Goal: Task Accomplishment & Management: Manage account settings

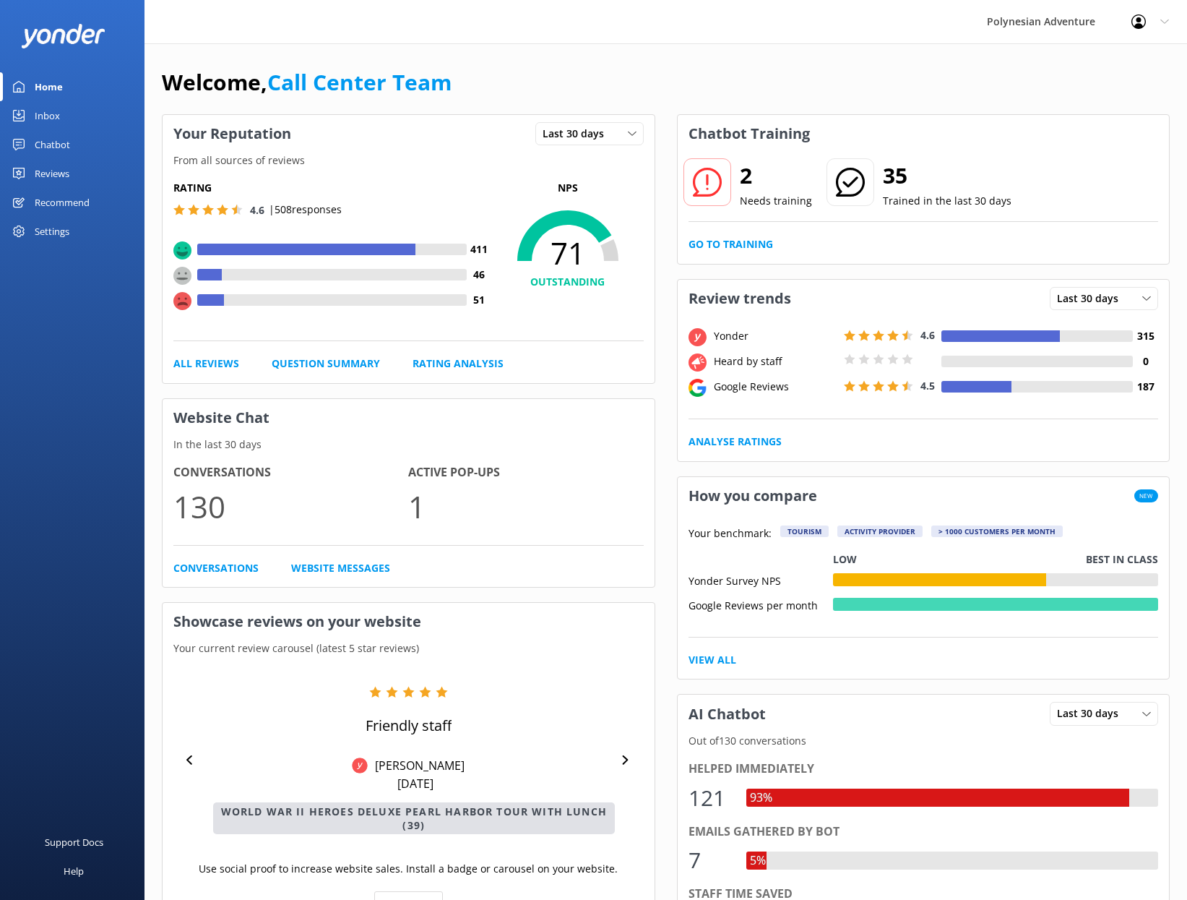
click at [60, 230] on div "Settings" at bounding box center [52, 231] width 35 height 29
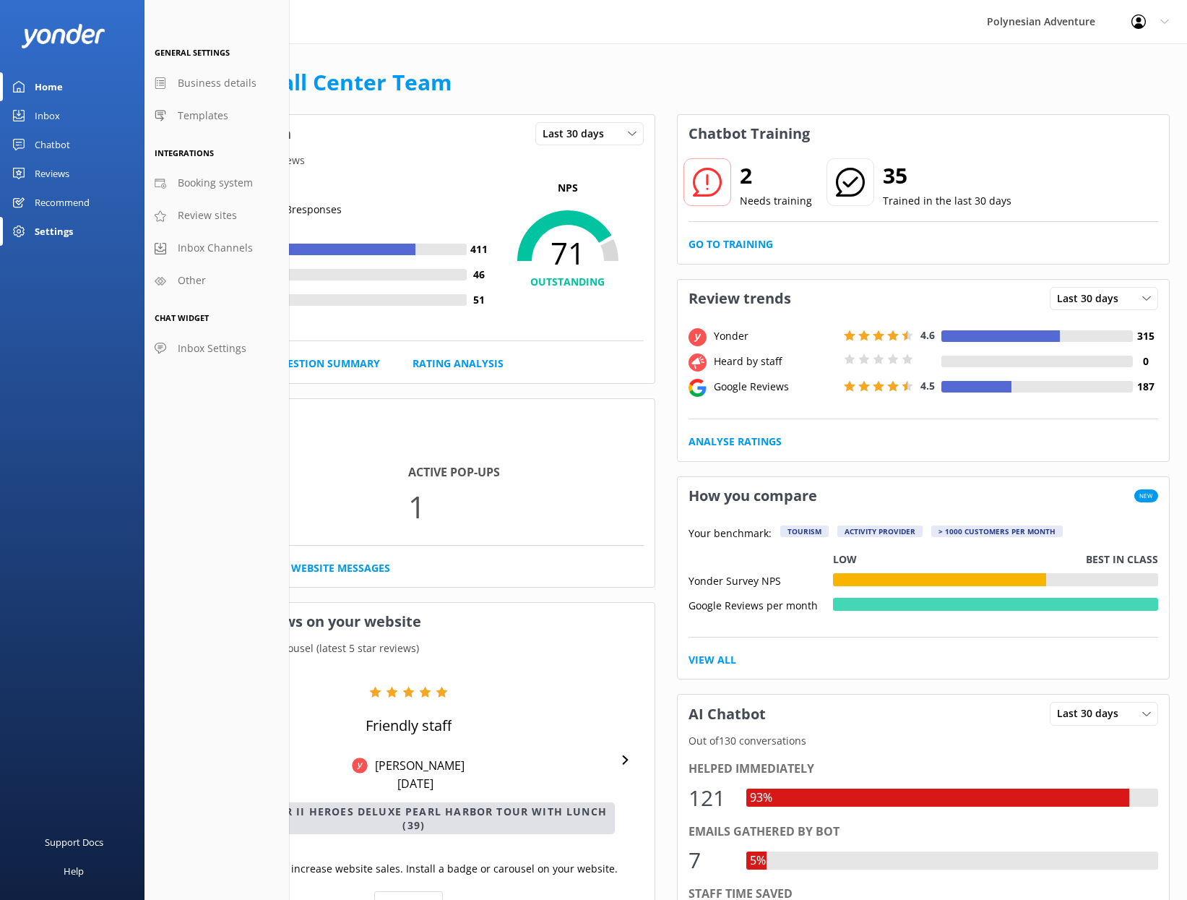
click at [1158, 24] on div "Profile Settings Logout" at bounding box center [1150, 21] width 74 height 43
click at [1097, 64] on link "Profile Settings" at bounding box center [1115, 61] width 145 height 36
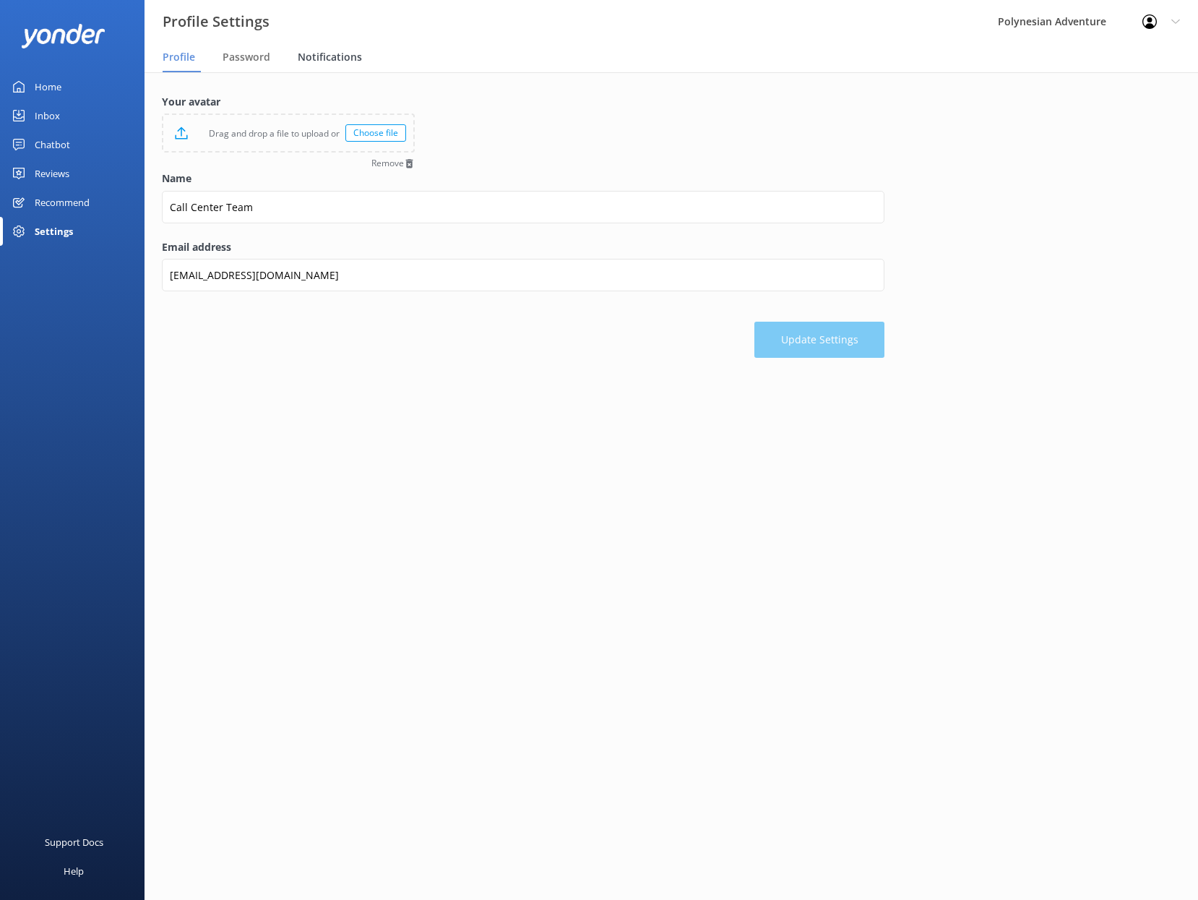
click at [342, 53] on span "Notifications" at bounding box center [330, 57] width 64 height 14
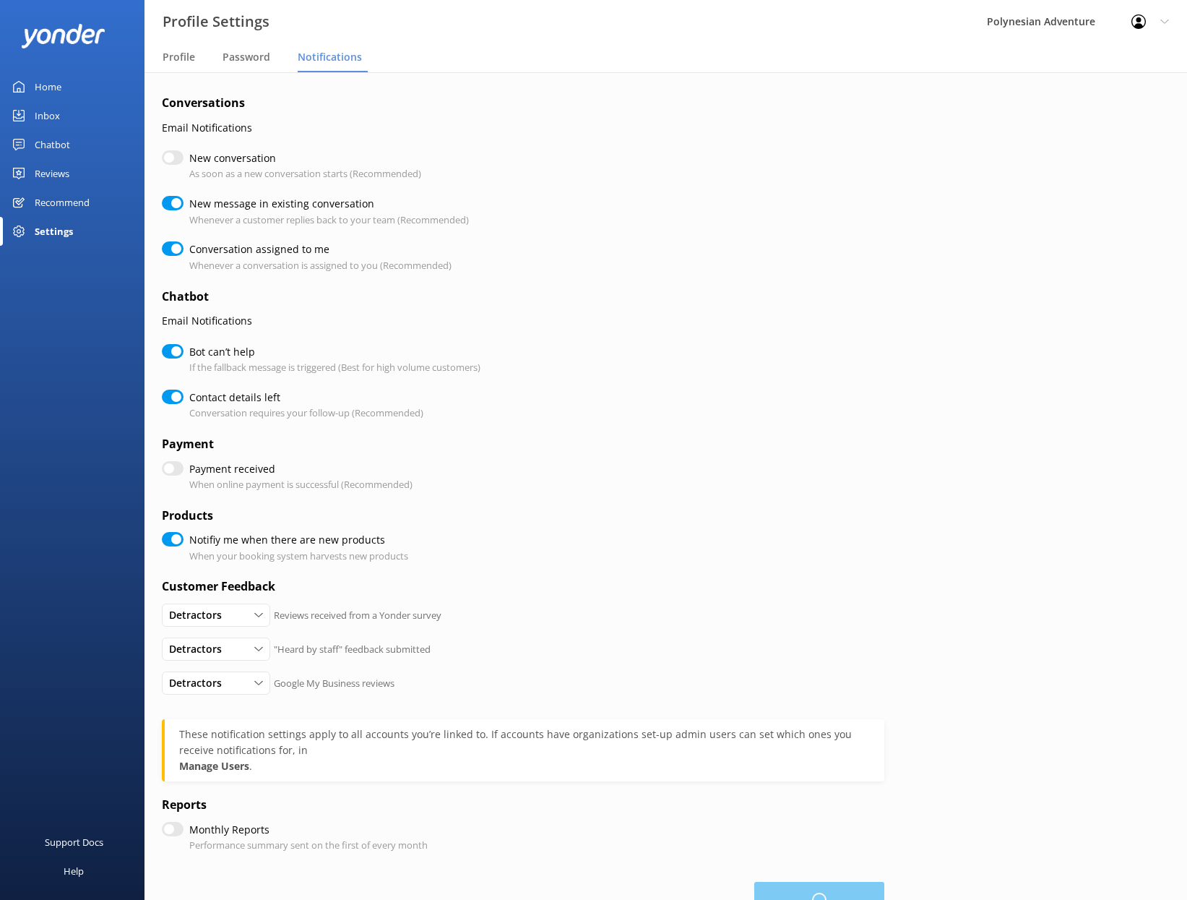
checkbox input "true"
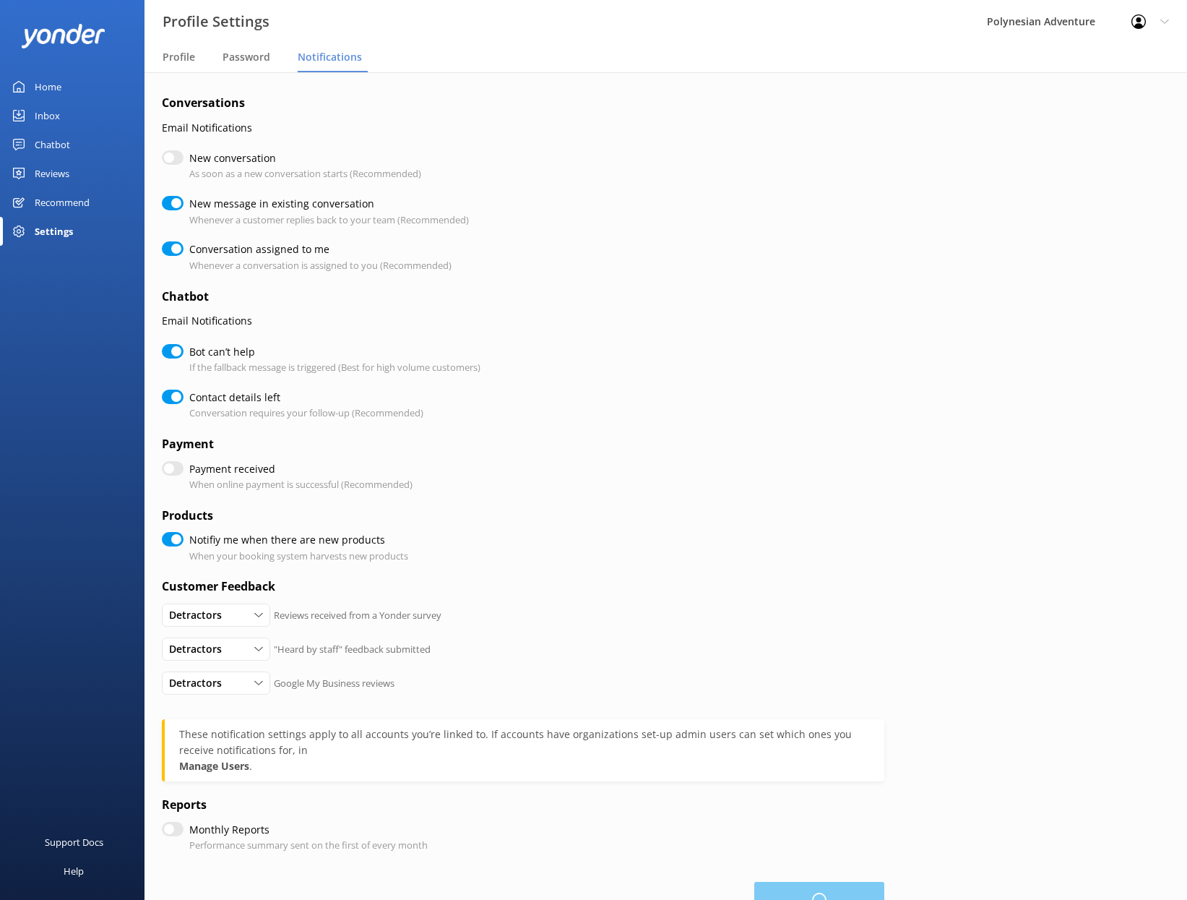
checkbox input "false"
click at [166, 158] on input "New conversation" at bounding box center [173, 157] width 22 height 14
checkbox input "true"
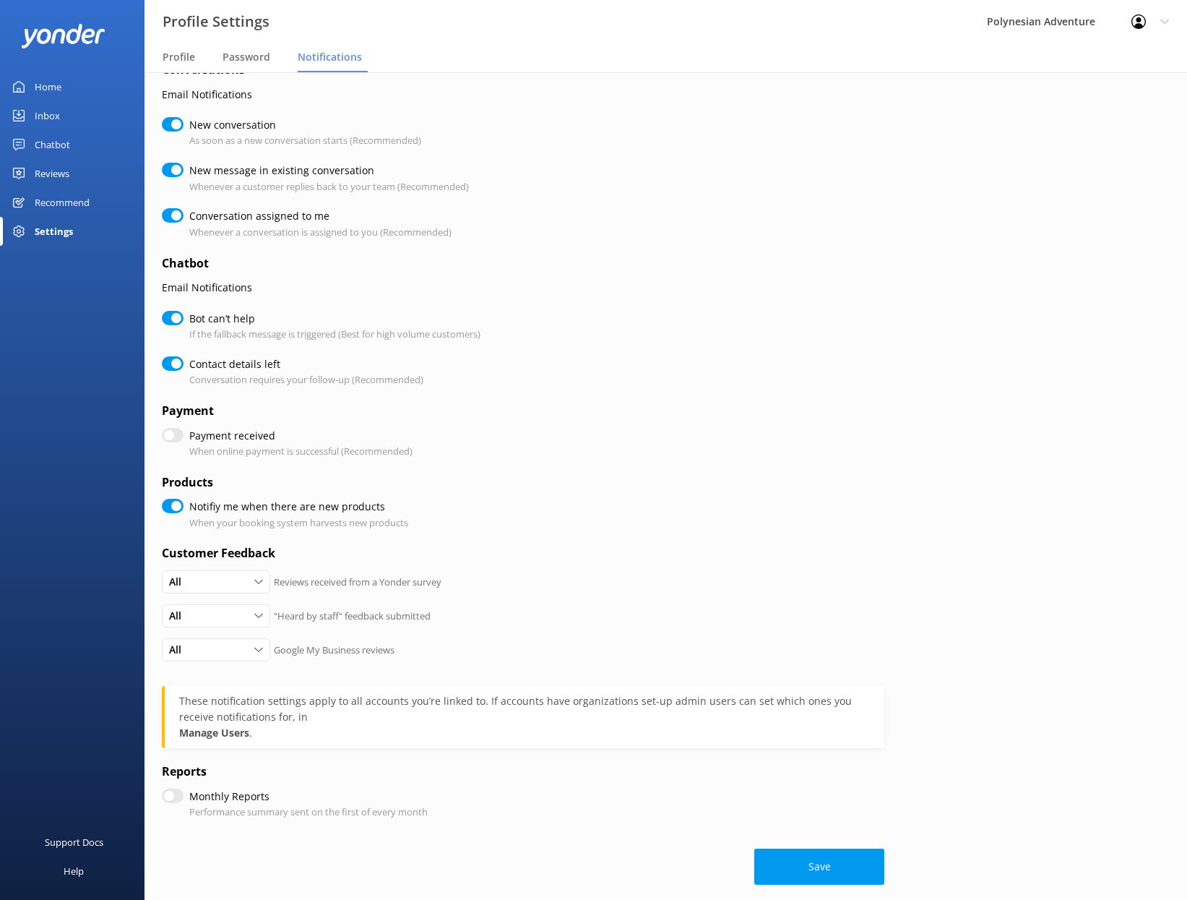
scroll to position [48, 0]
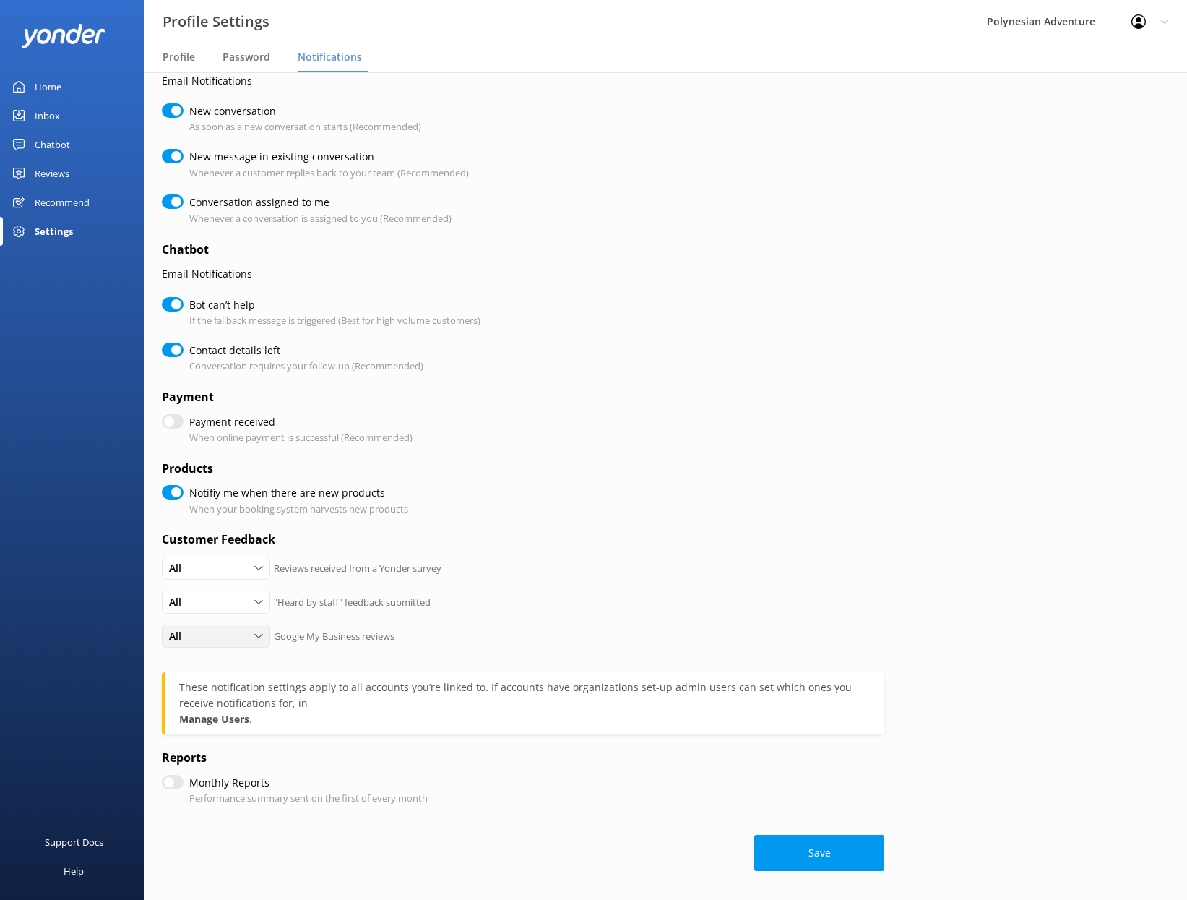
click at [259, 632] on icon at bounding box center [258, 636] width 9 height 9
click at [184, 725] on div "None" at bounding box center [181, 724] width 22 height 14
click at [598, 540] on h4 "Customer Feedback" at bounding box center [523, 539] width 723 height 19
click at [236, 605] on div "All" at bounding box center [215, 602] width 101 height 16
drag, startPoint x: 214, startPoint y: 684, endPoint x: 281, endPoint y: 663, distance: 70.4
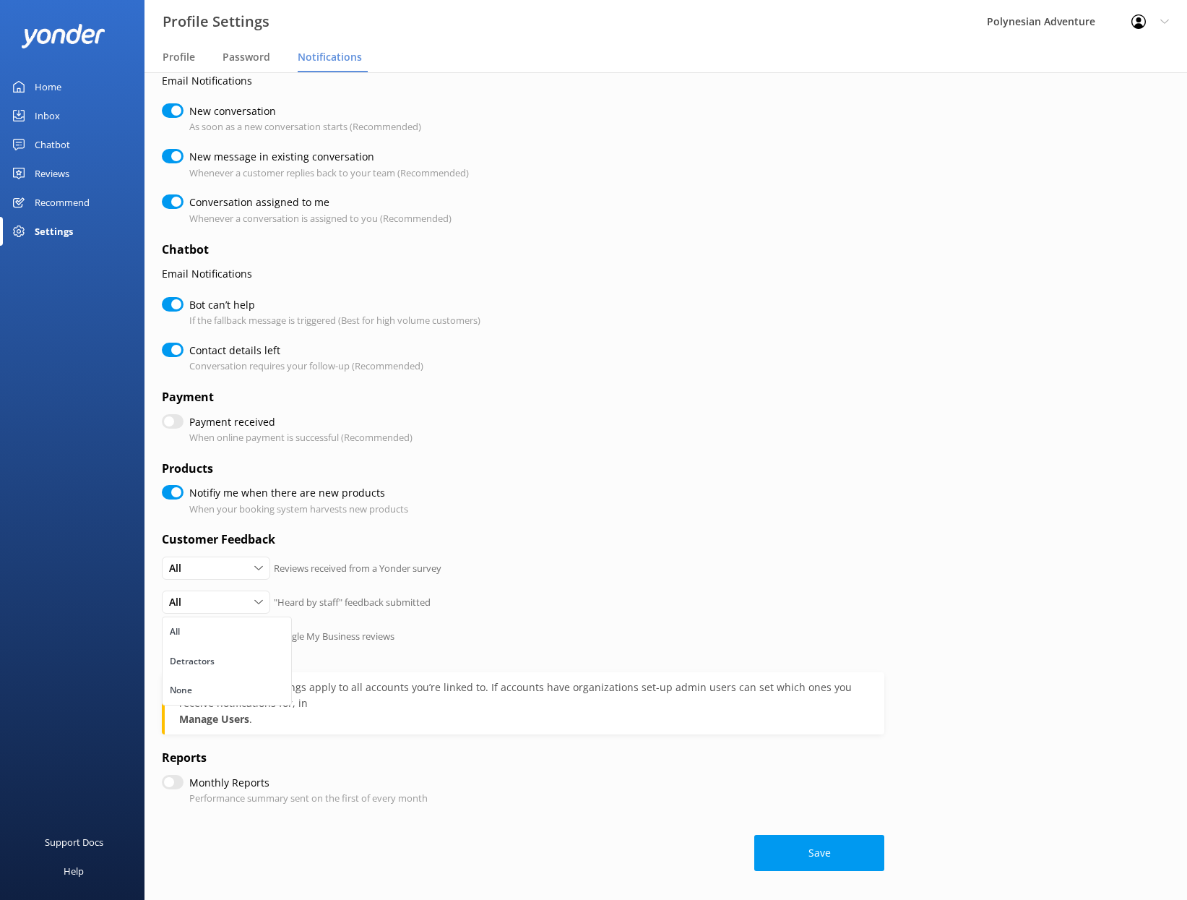
click at [214, 684] on link "None" at bounding box center [227, 690] width 129 height 29
click at [507, 573] on div "All All Detractors None Reviews received from a Yonder survey" at bounding box center [523, 573] width 723 height 34
click at [246, 566] on div "All" at bounding box center [215, 568] width 101 height 16
click at [183, 655] on div "None" at bounding box center [181, 656] width 22 height 14
click at [589, 552] on form "Conversations Email Notifications New conversation As soon as a new conversatio…" at bounding box center [523, 459] width 723 height 824
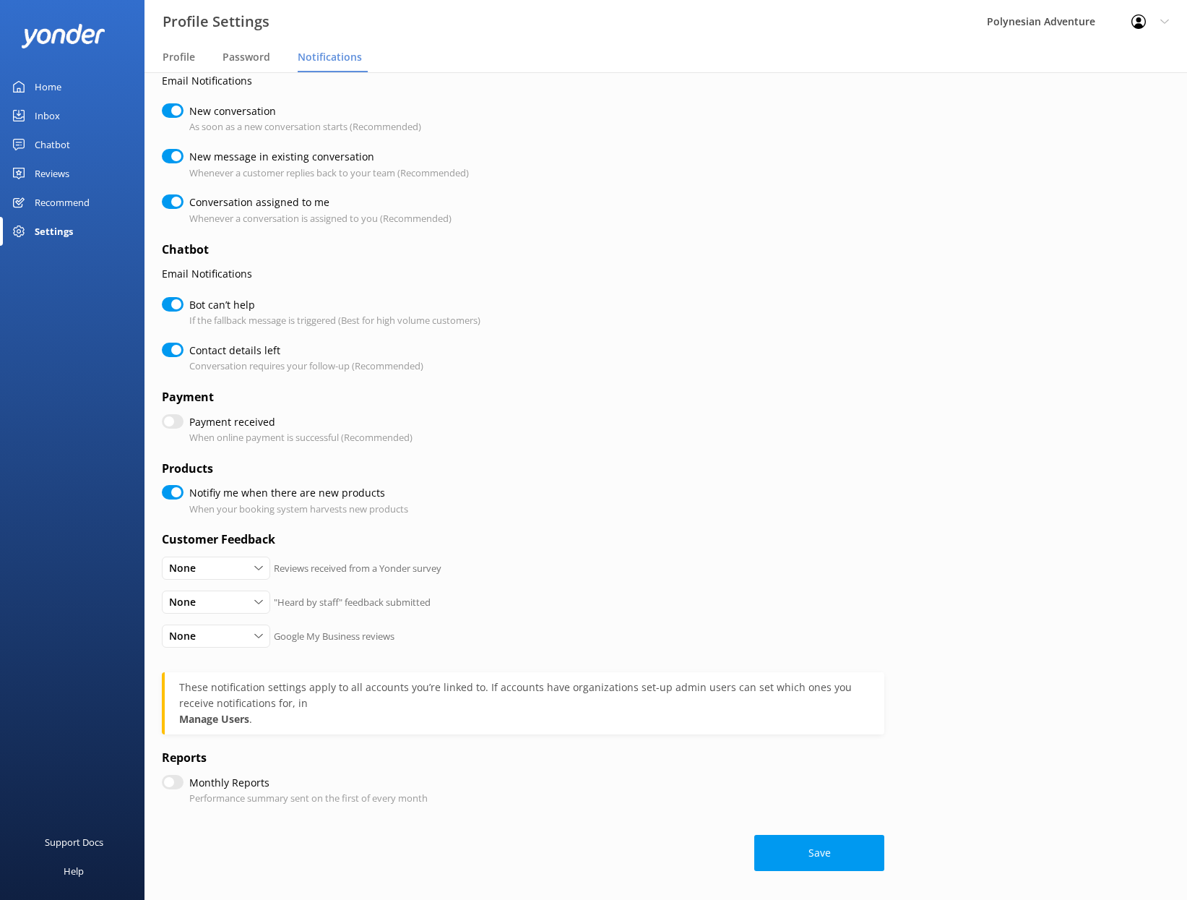
click at [171, 488] on input "Notifiy me when there are new products" at bounding box center [173, 492] width 22 height 14
checkbox input "false"
click at [796, 845] on button "Save" at bounding box center [819, 853] width 130 height 36
click at [256, 66] on div "Password" at bounding box center [249, 57] width 53 height 29
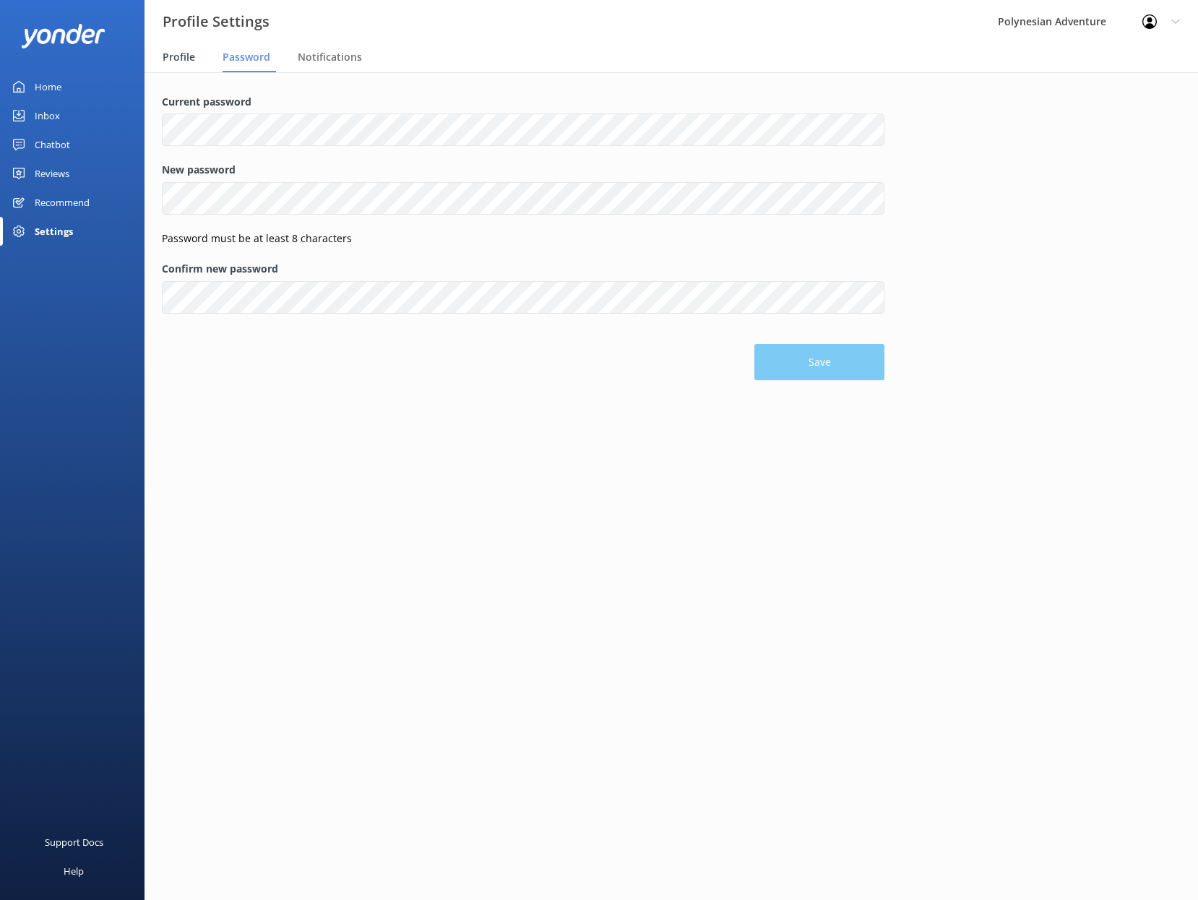
click at [187, 59] on span "Profile" at bounding box center [179, 57] width 33 height 14
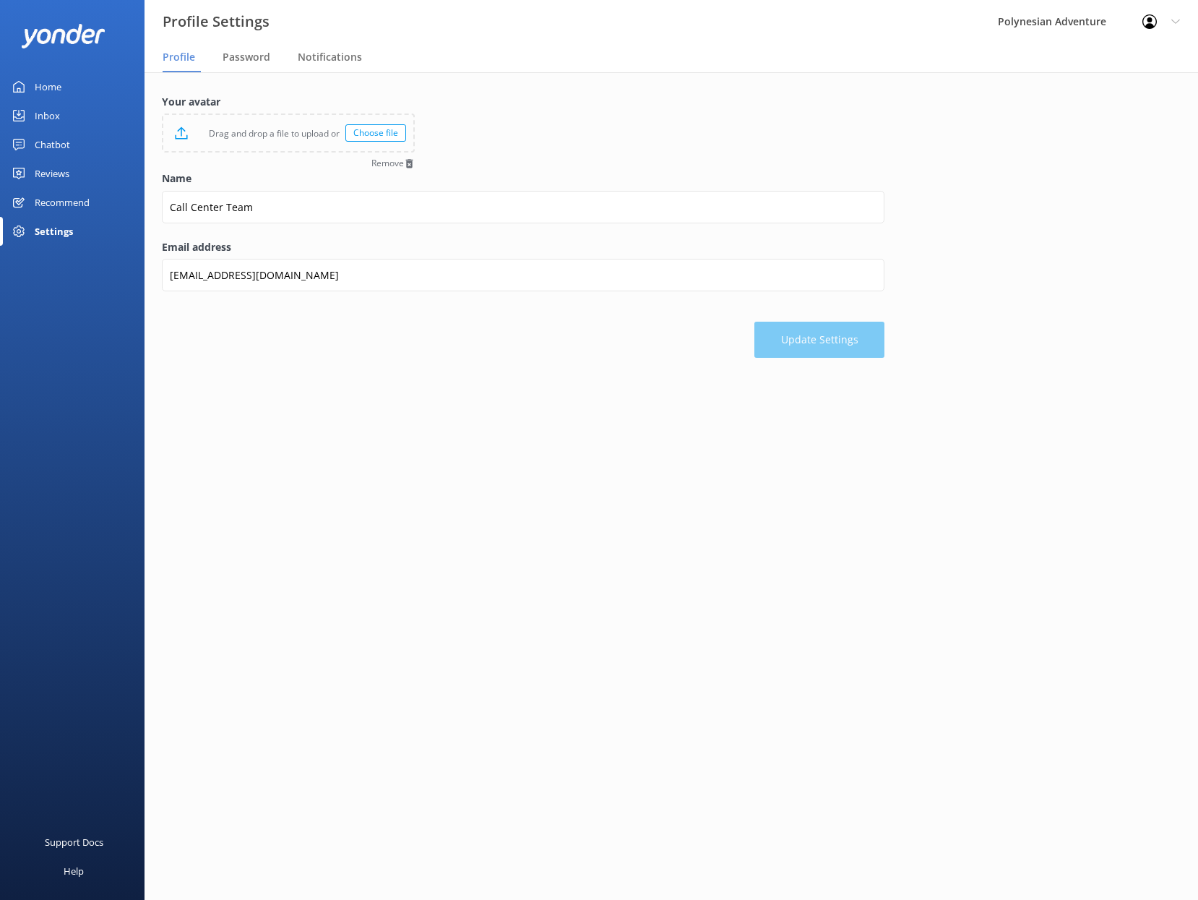
click at [66, 207] on div "Recommend" at bounding box center [62, 202] width 55 height 29
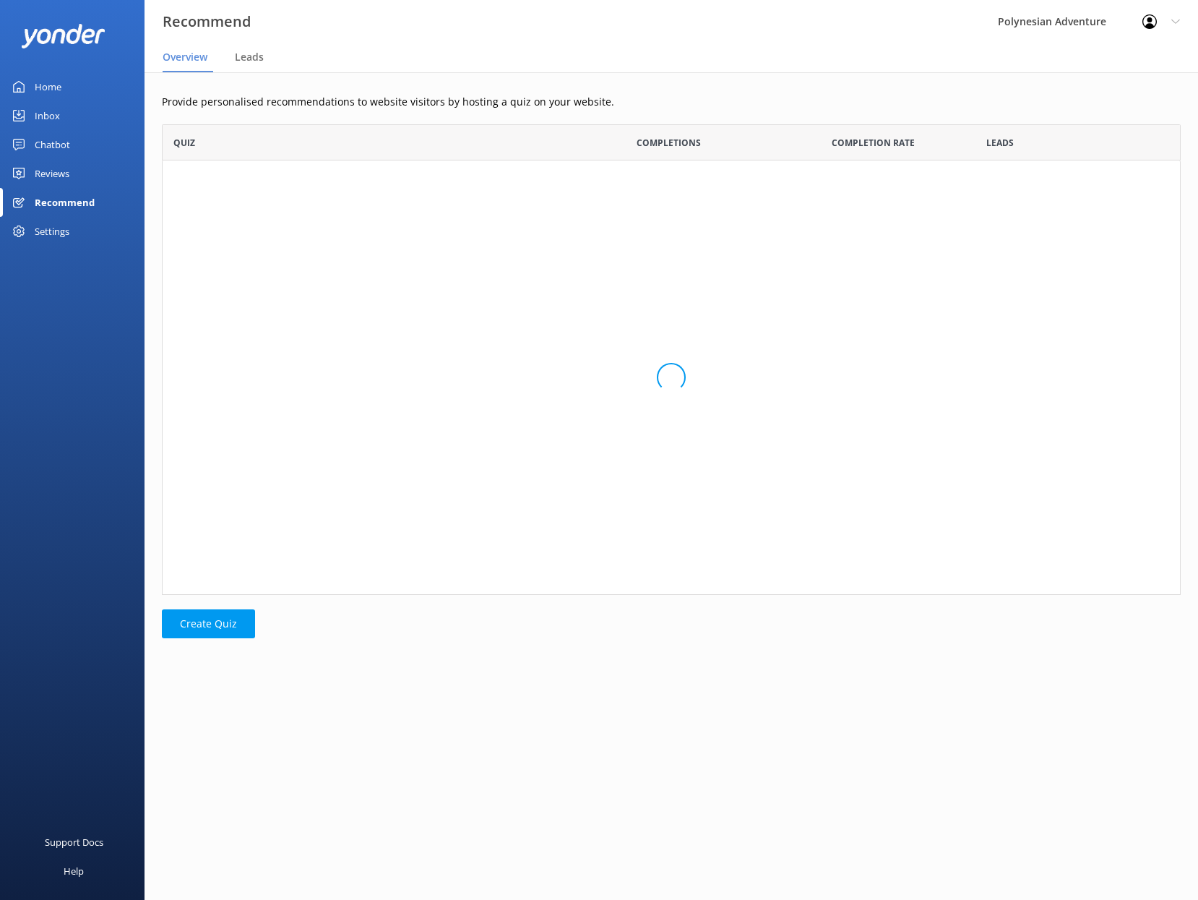
scroll to position [460, 1008]
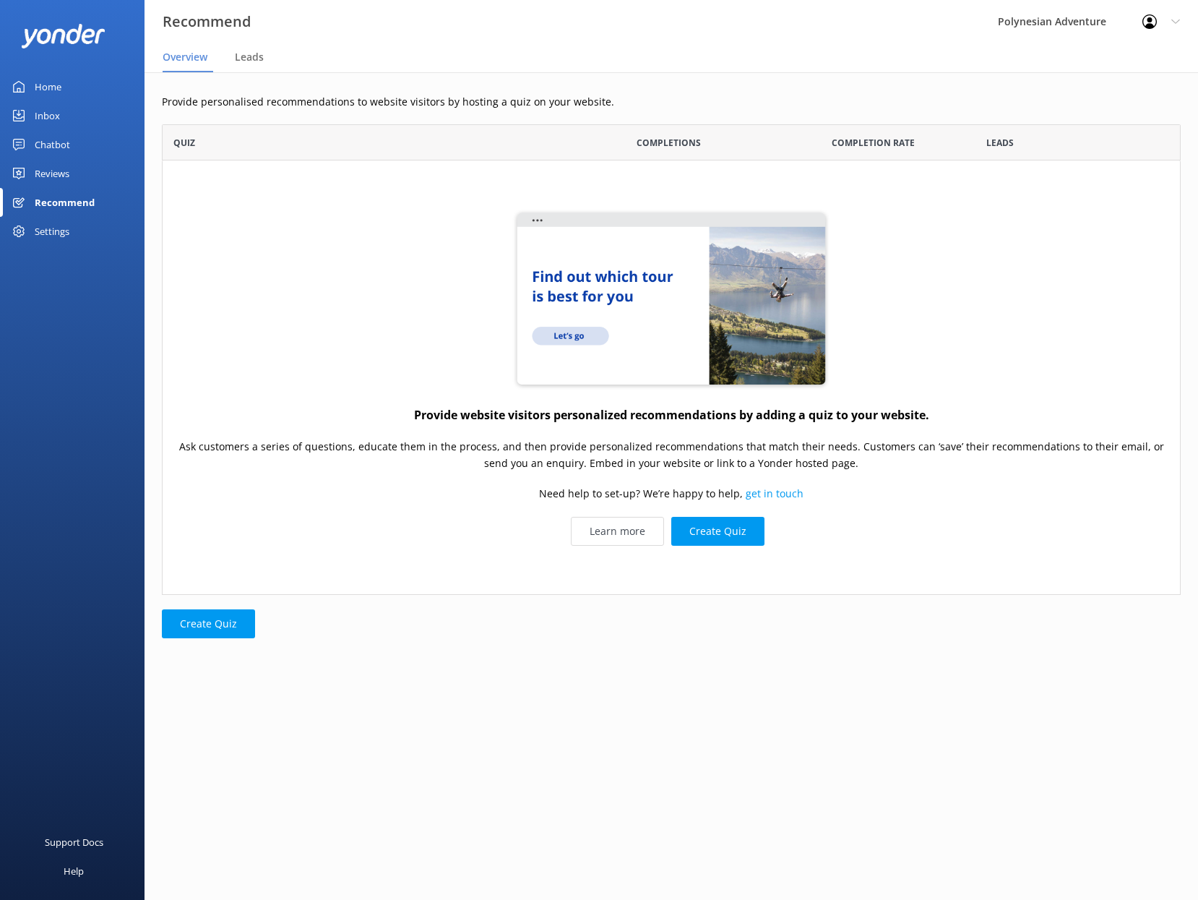
click at [55, 171] on div "Reviews" at bounding box center [52, 173] width 35 height 29
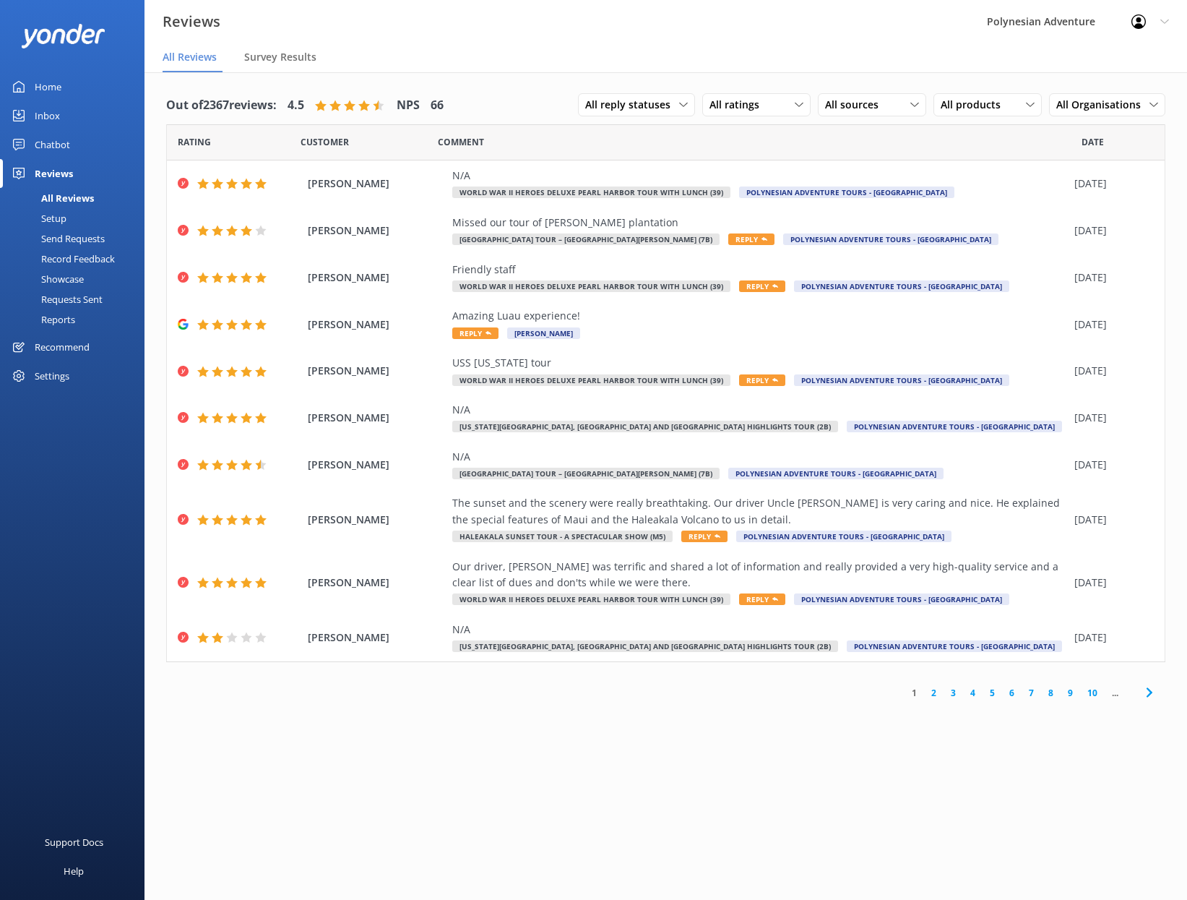
click at [51, 375] on div "Settings" at bounding box center [52, 375] width 35 height 29
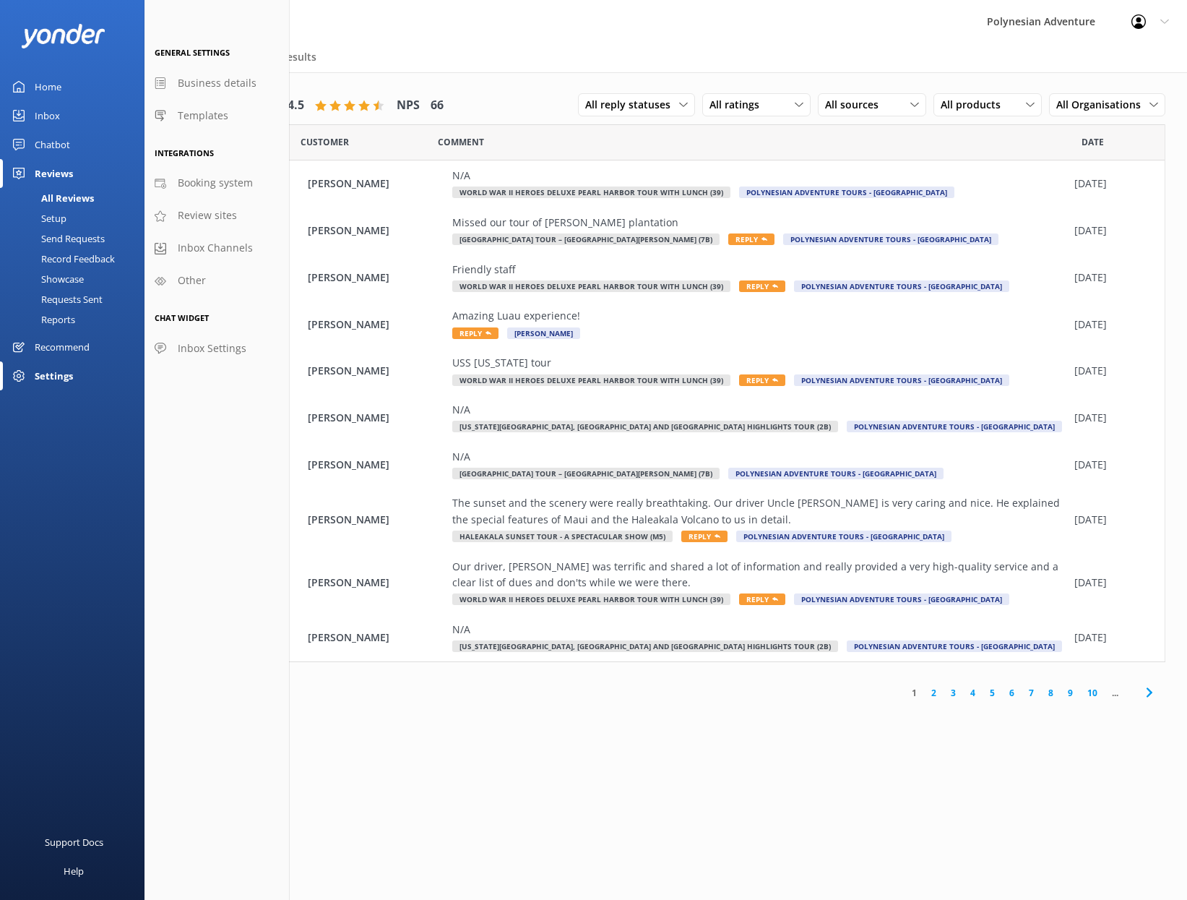
click at [40, 91] on div "Home" at bounding box center [48, 86] width 27 height 29
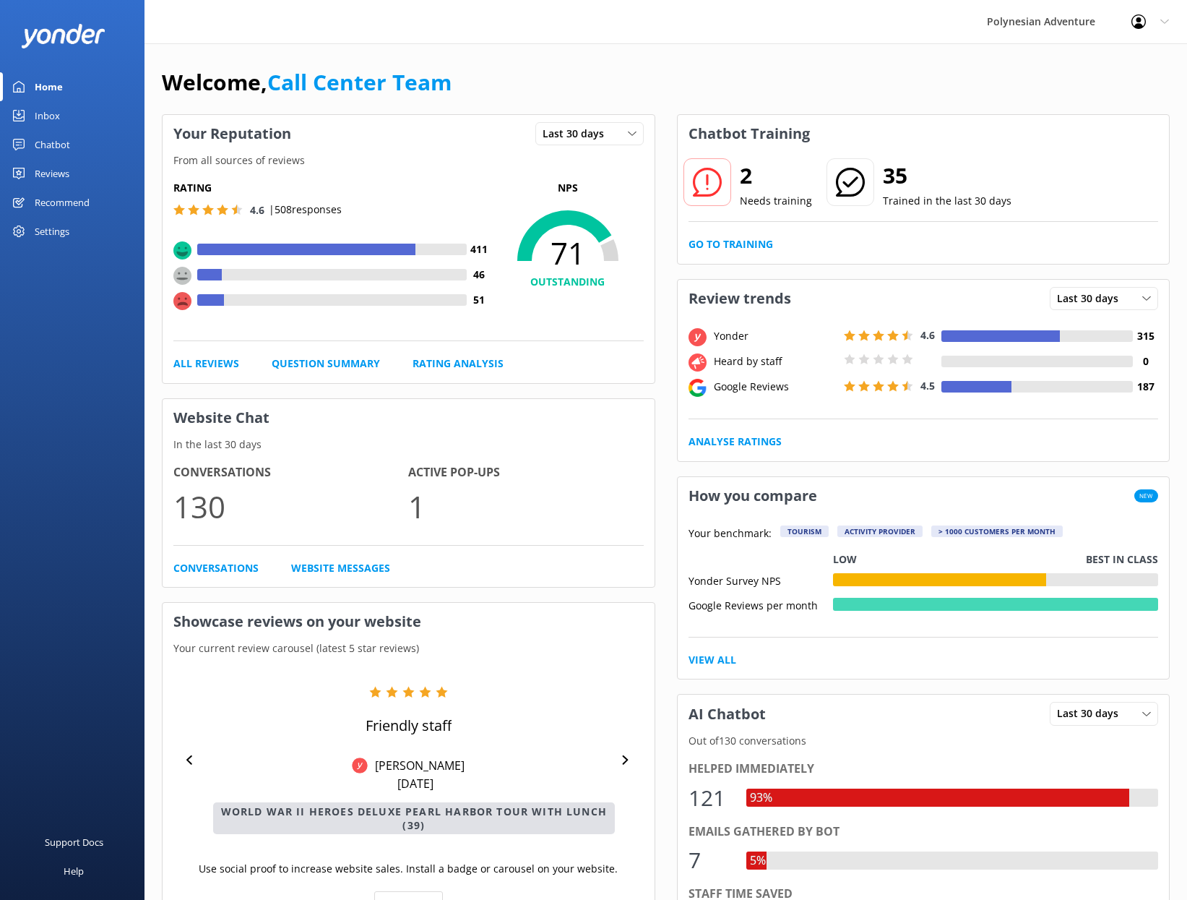
click at [1168, 17] on icon at bounding box center [1164, 21] width 9 height 9
click at [1100, 96] on link "Logout" at bounding box center [1115, 97] width 145 height 36
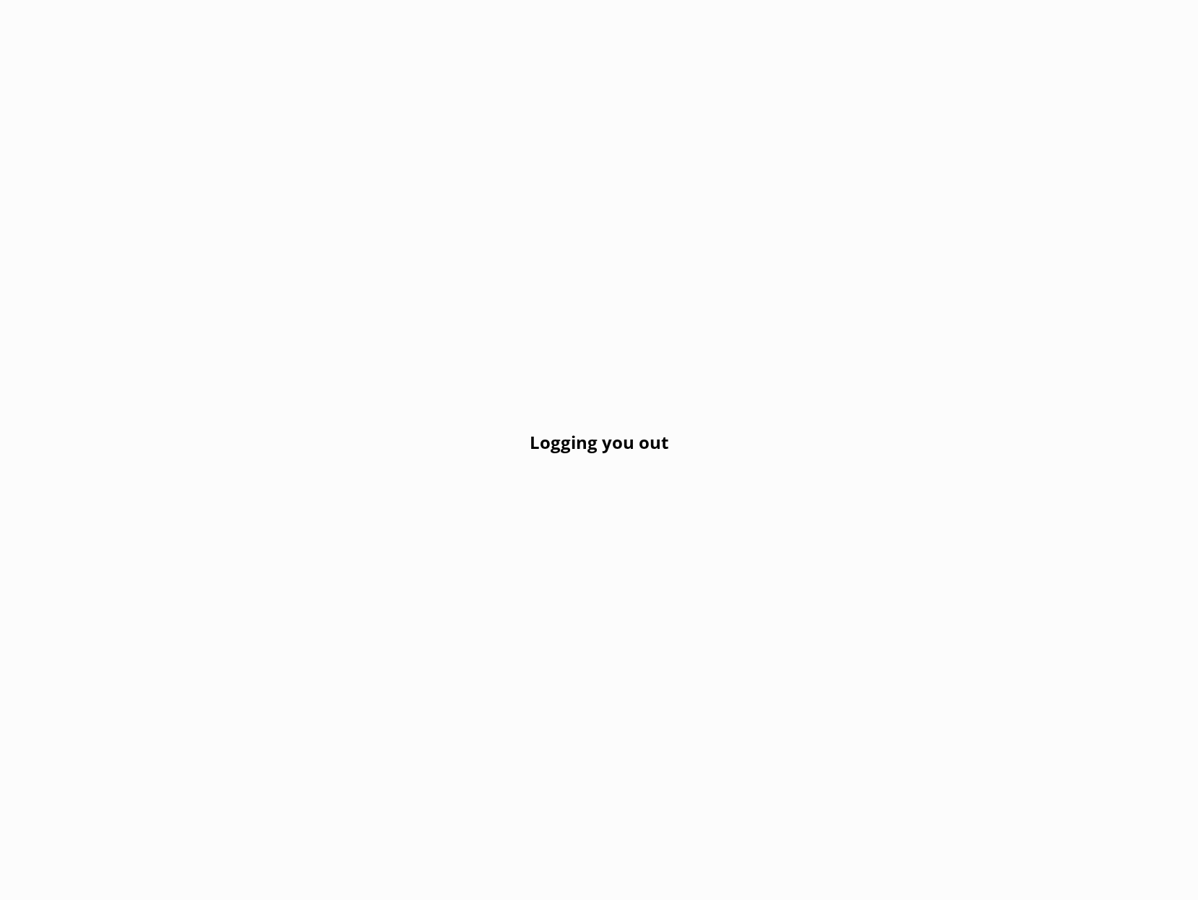
click at [818, 350] on div "Logging you out" at bounding box center [599, 450] width 1198 height 900
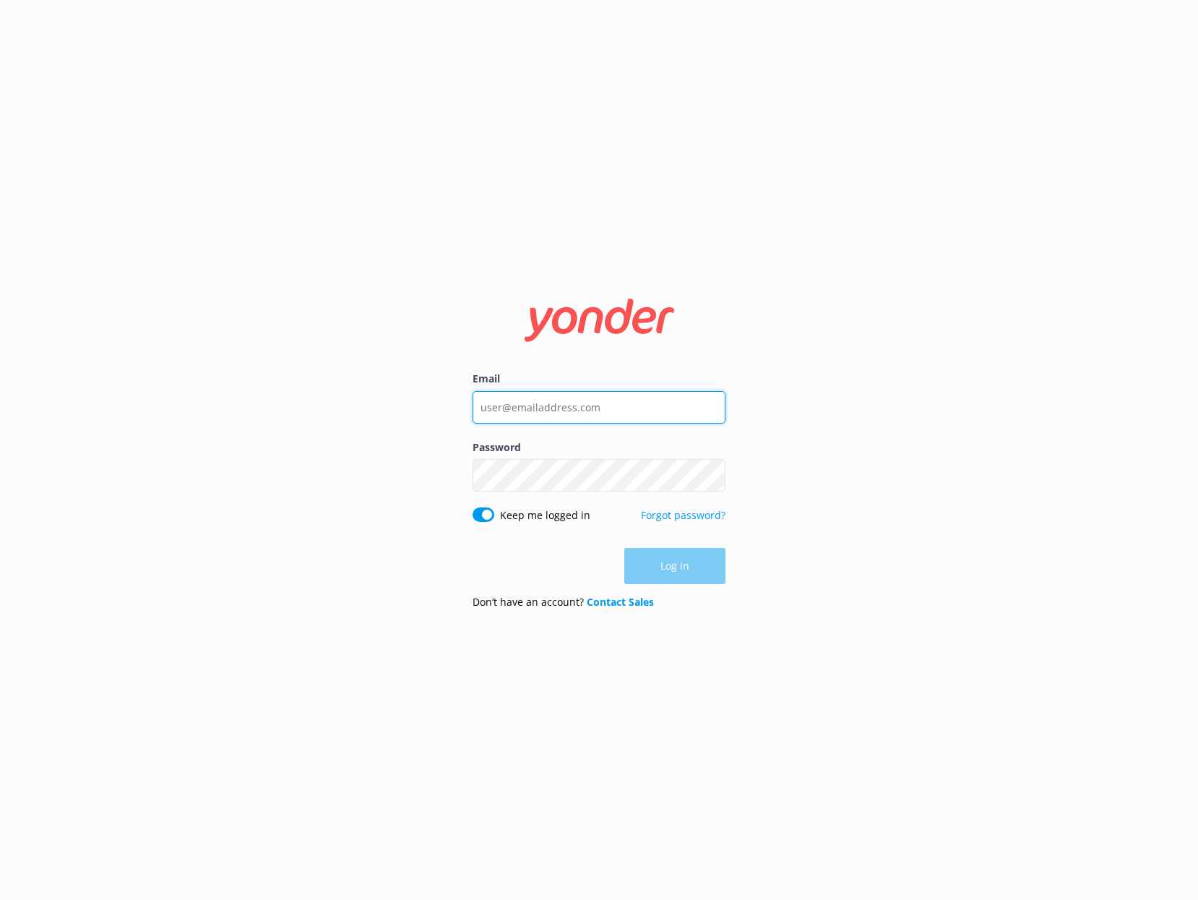
click at [515, 410] on input "Email" at bounding box center [599, 407] width 253 height 33
